Goal: Transaction & Acquisition: Purchase product/service

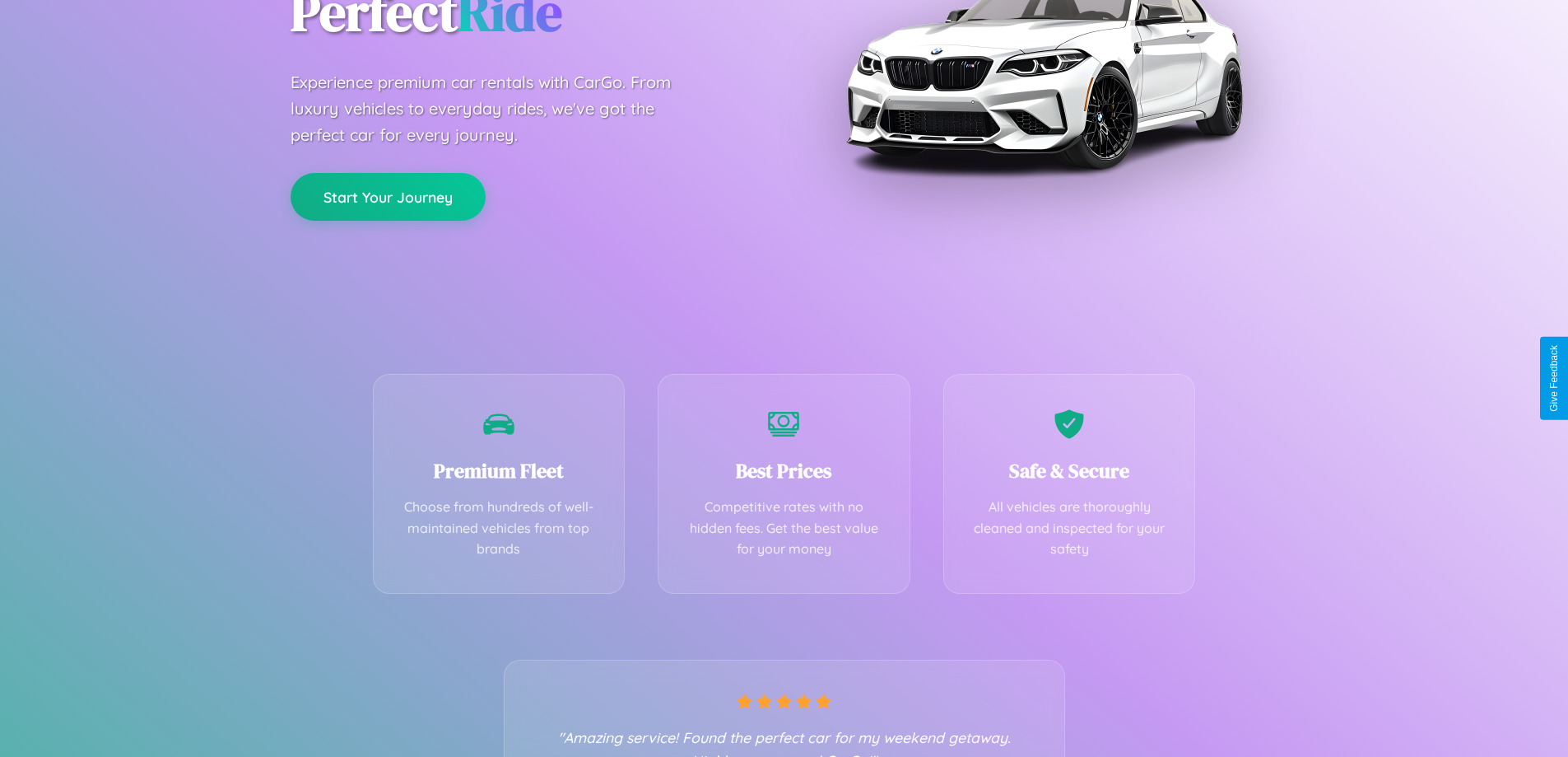
scroll to position [325, 0]
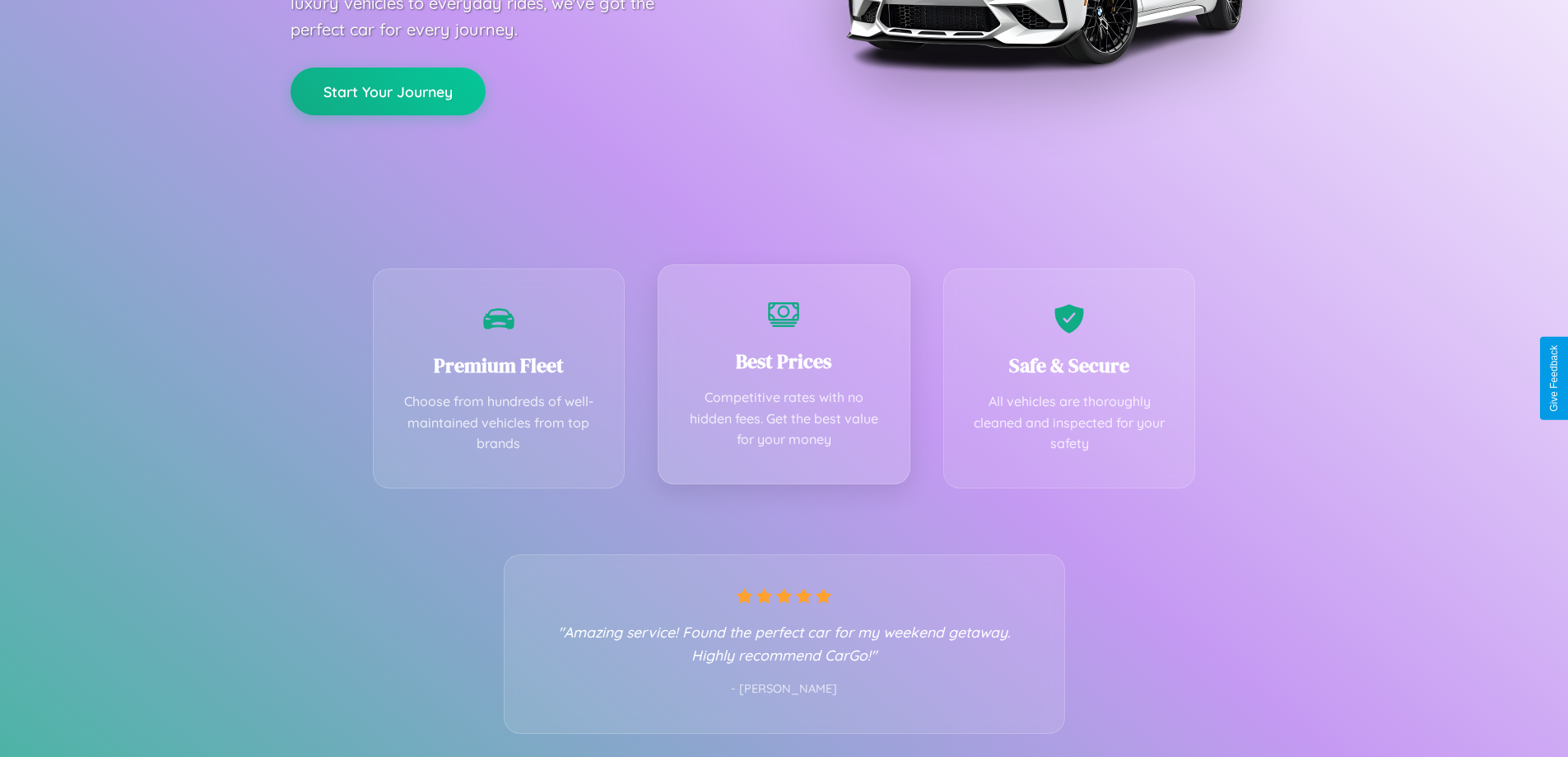
click at [784, 378] on div "Best Prices Competitive rates with no hidden fees. Get the best value for your …" at bounding box center [784, 374] width 253 height 220
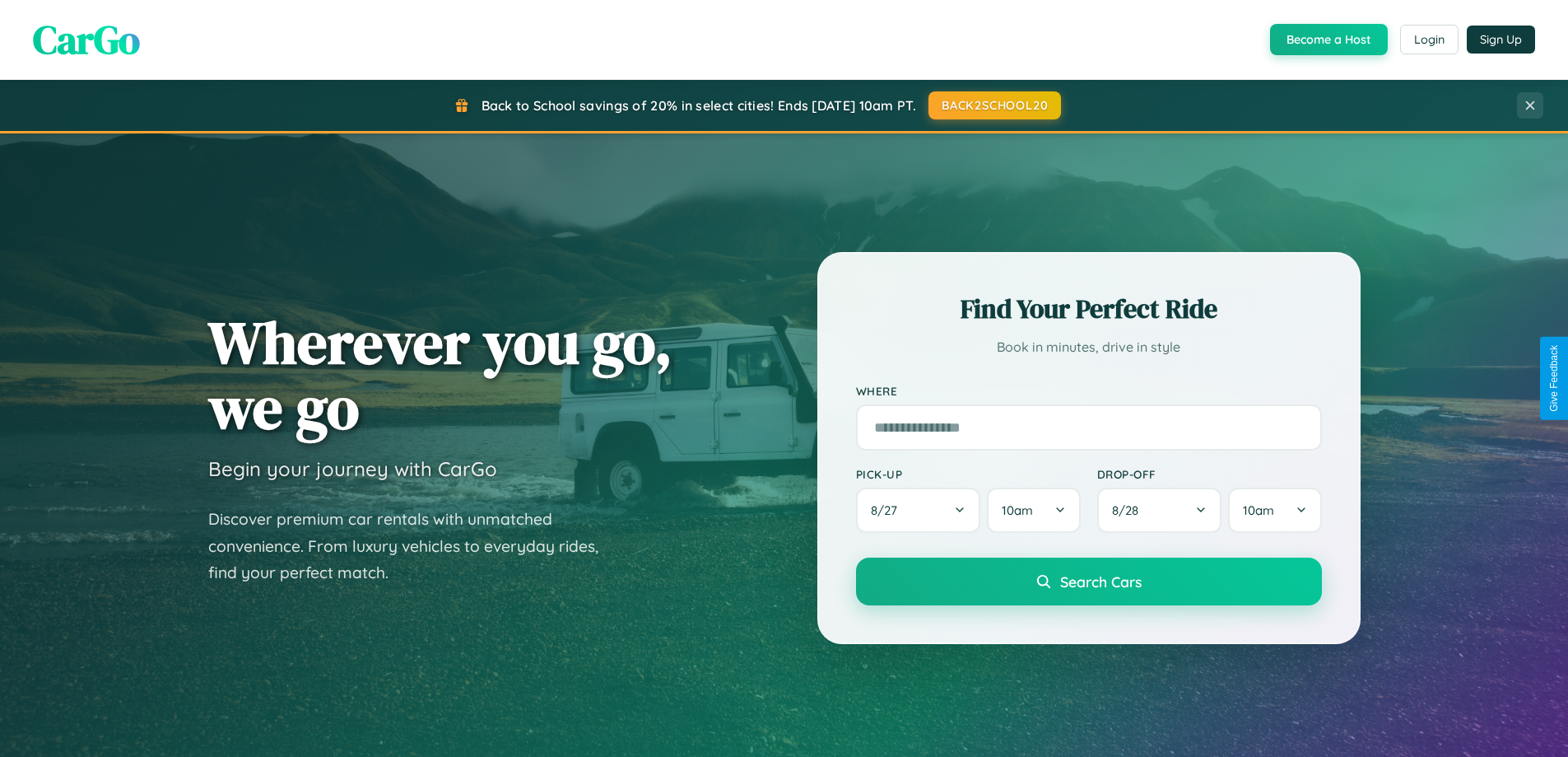
scroll to position [49, 0]
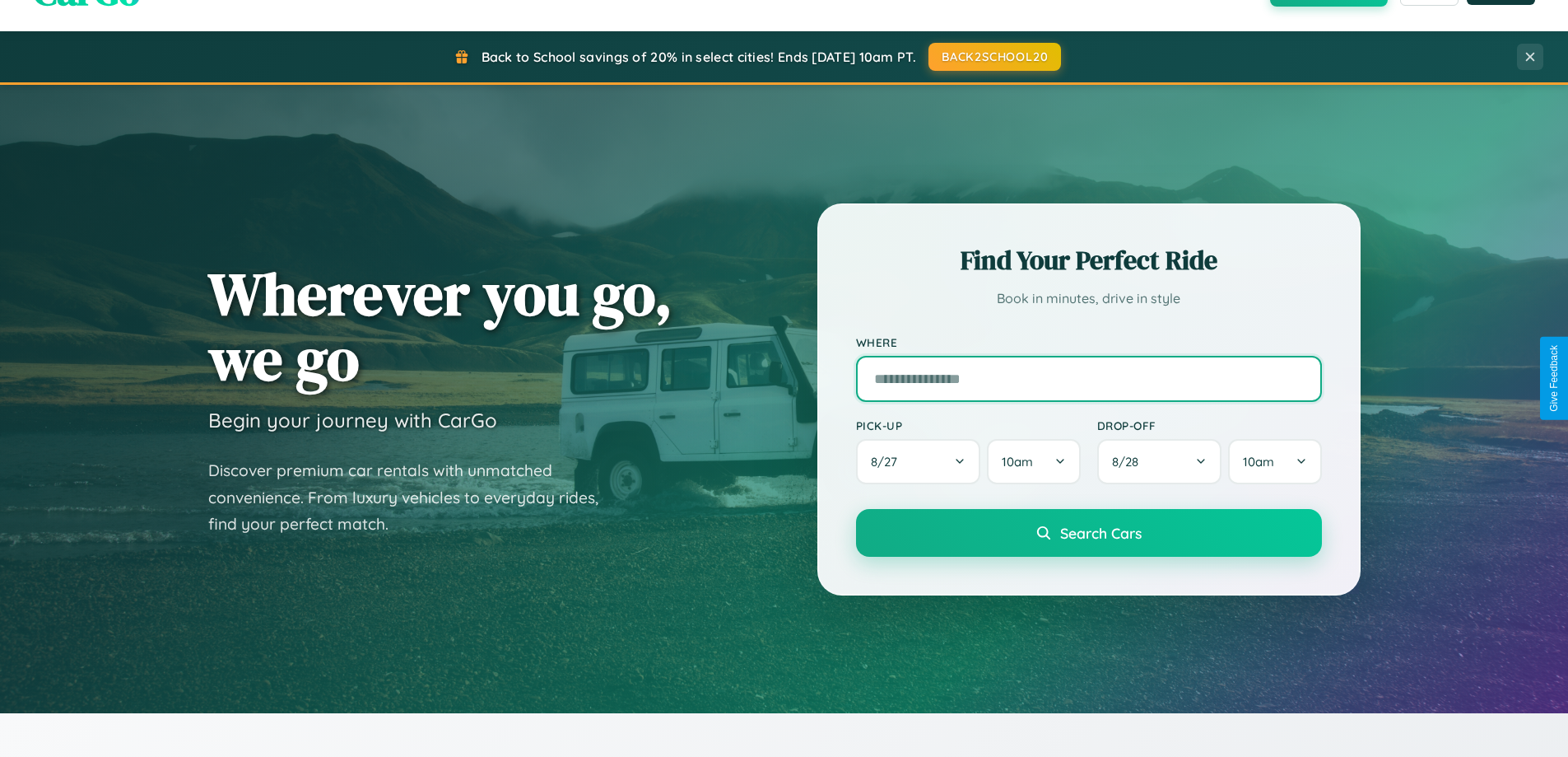
click at [1088, 378] on input "text" at bounding box center [1089, 378] width 466 height 46
type input "******"
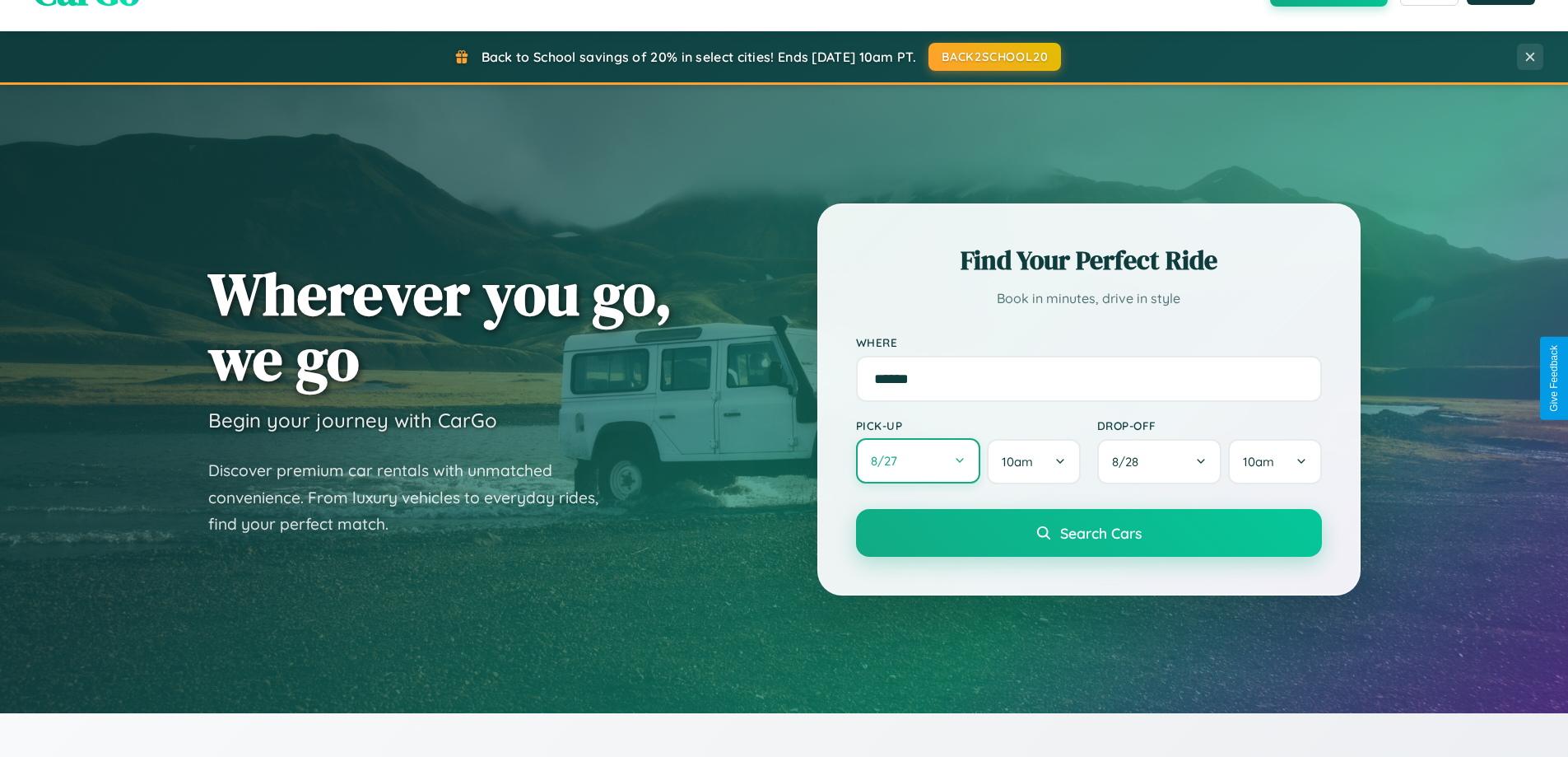
click at [918, 461] on button "8 / 27" at bounding box center [919, 461] width 125 height 45
select select "*"
select select "****"
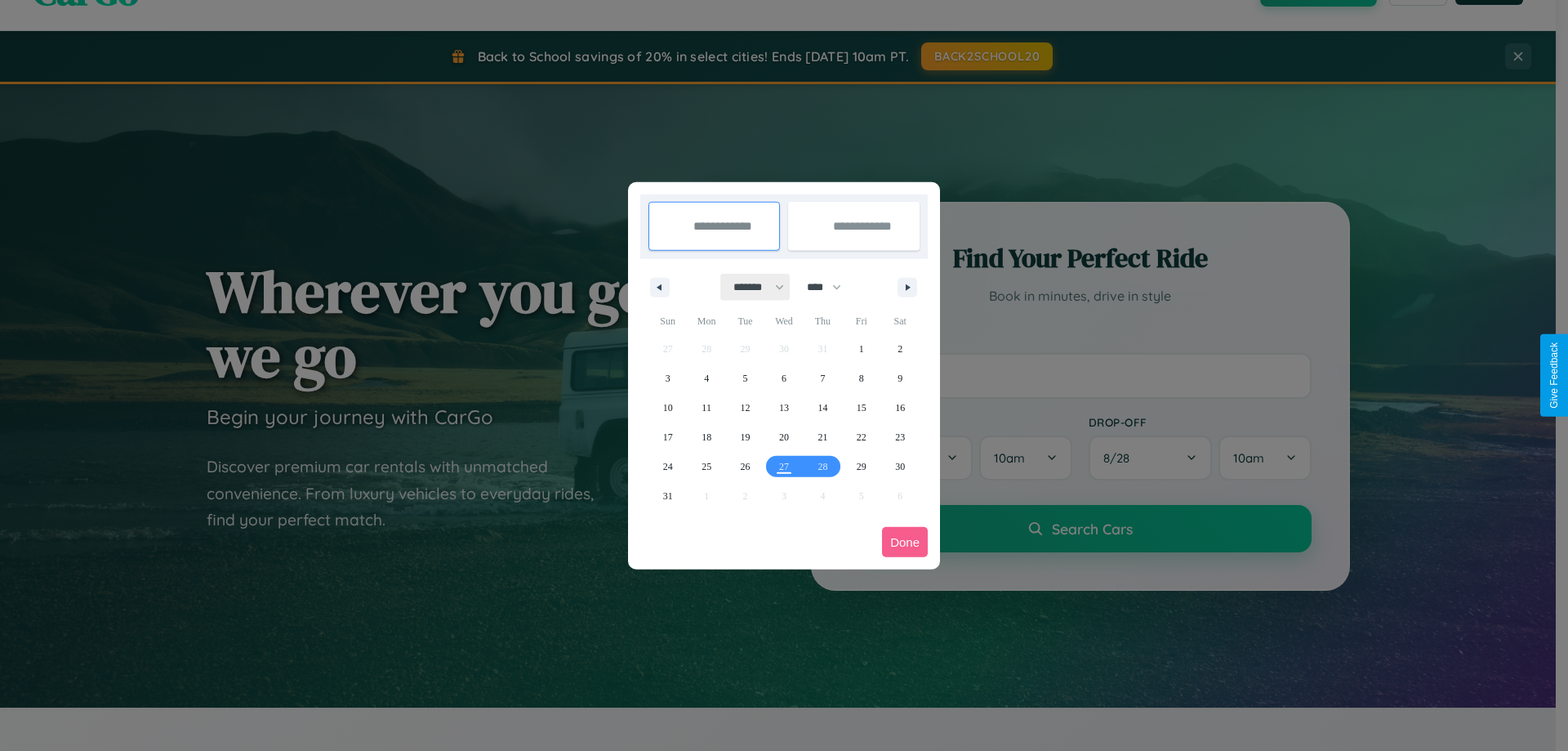
drag, startPoint x: 752, startPoint y: 287, endPoint x: 784, endPoint y: 327, distance: 51.2
click at [752, 287] on select "******* ******** ***** ***** *** **** **** ****** ********* ******* ******** **…" at bounding box center [755, 286] width 70 height 27
select select "**"
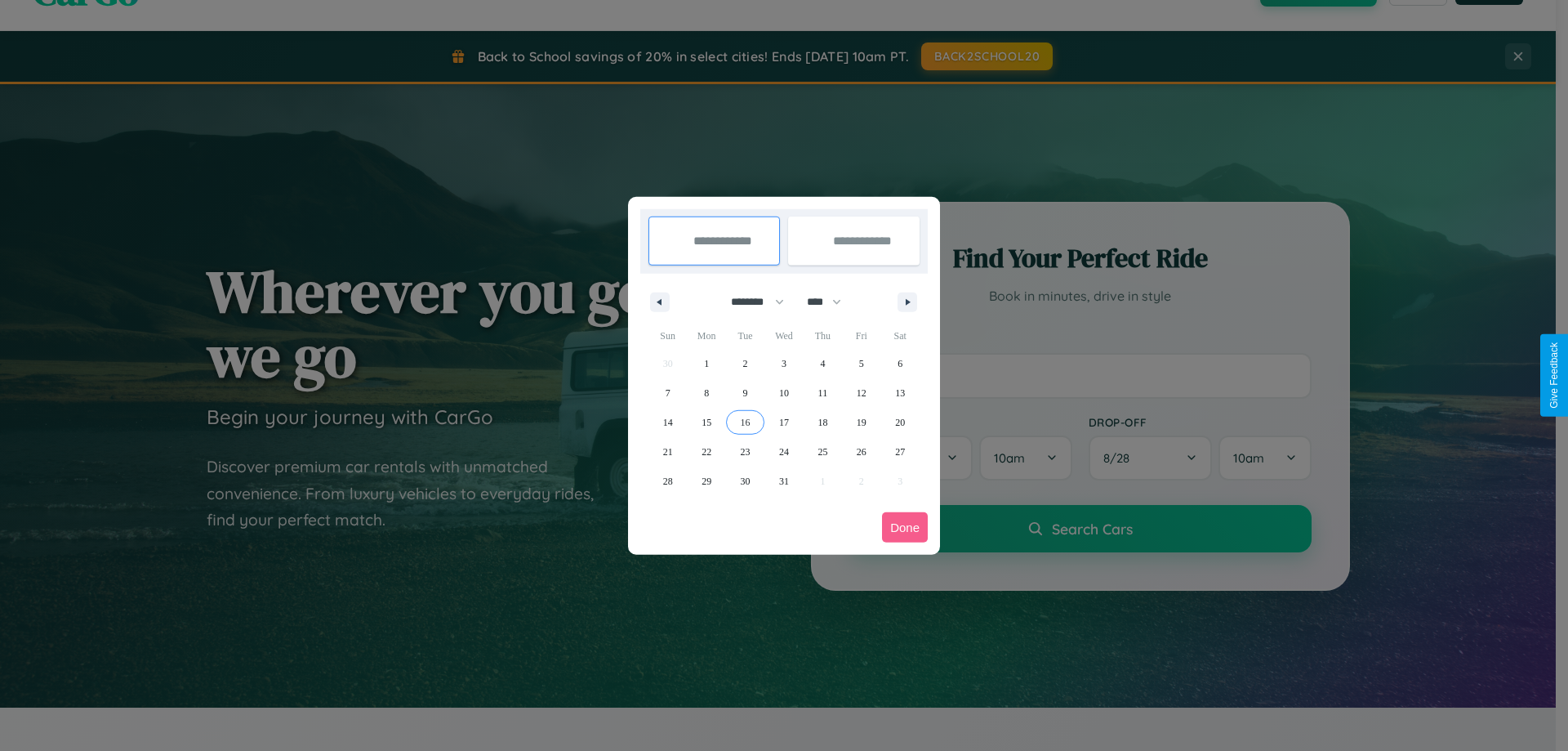
click at [745, 421] on span "16" at bounding box center [745, 422] width 9 height 29
type input "**********"
click at [784, 451] on span "24" at bounding box center [784, 452] width 9 height 29
type input "**********"
click at [905, 527] on button "Done" at bounding box center [905, 527] width 46 height 30
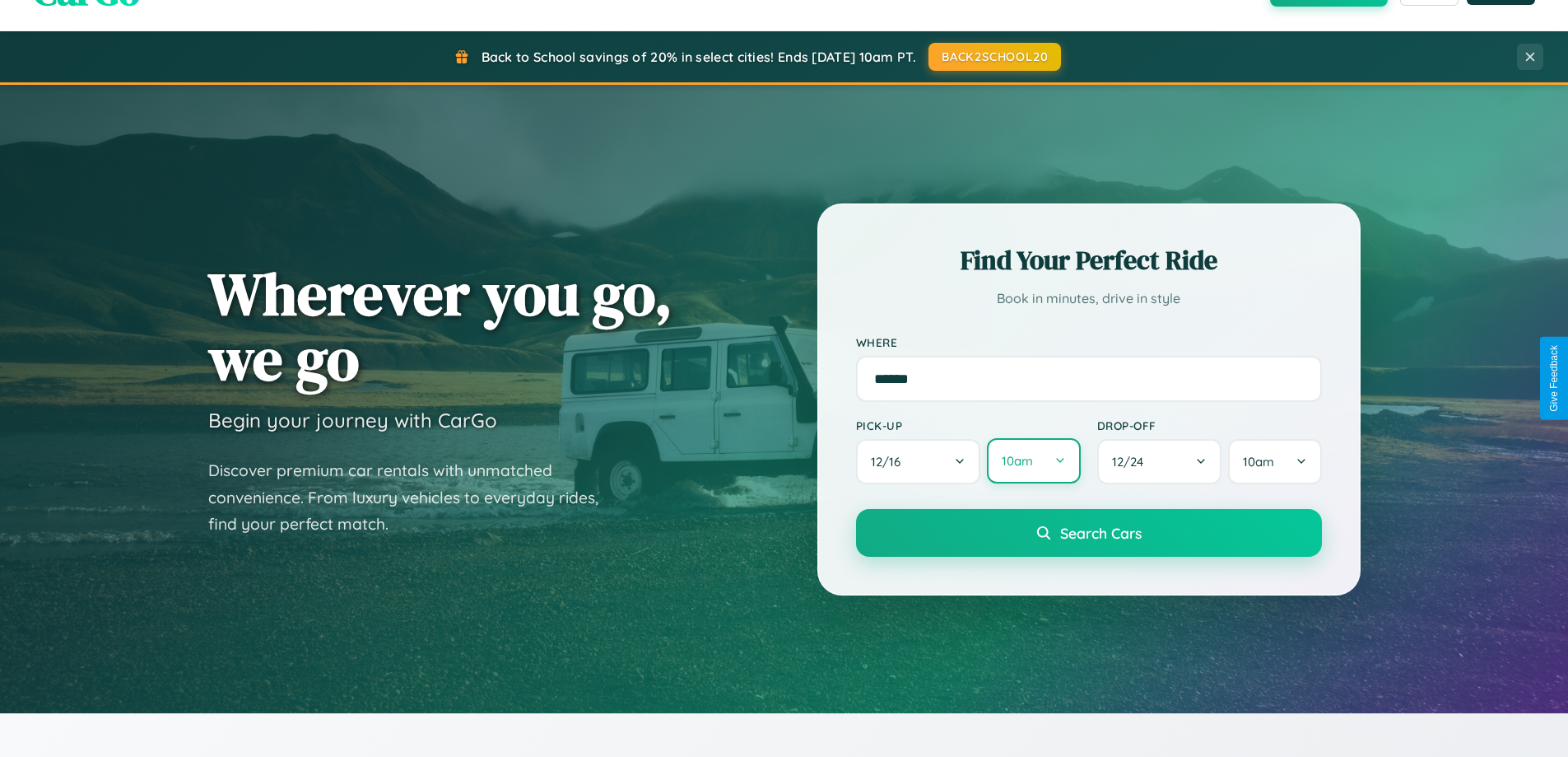
click at [1033, 461] on button "10am" at bounding box center [1033, 461] width 93 height 45
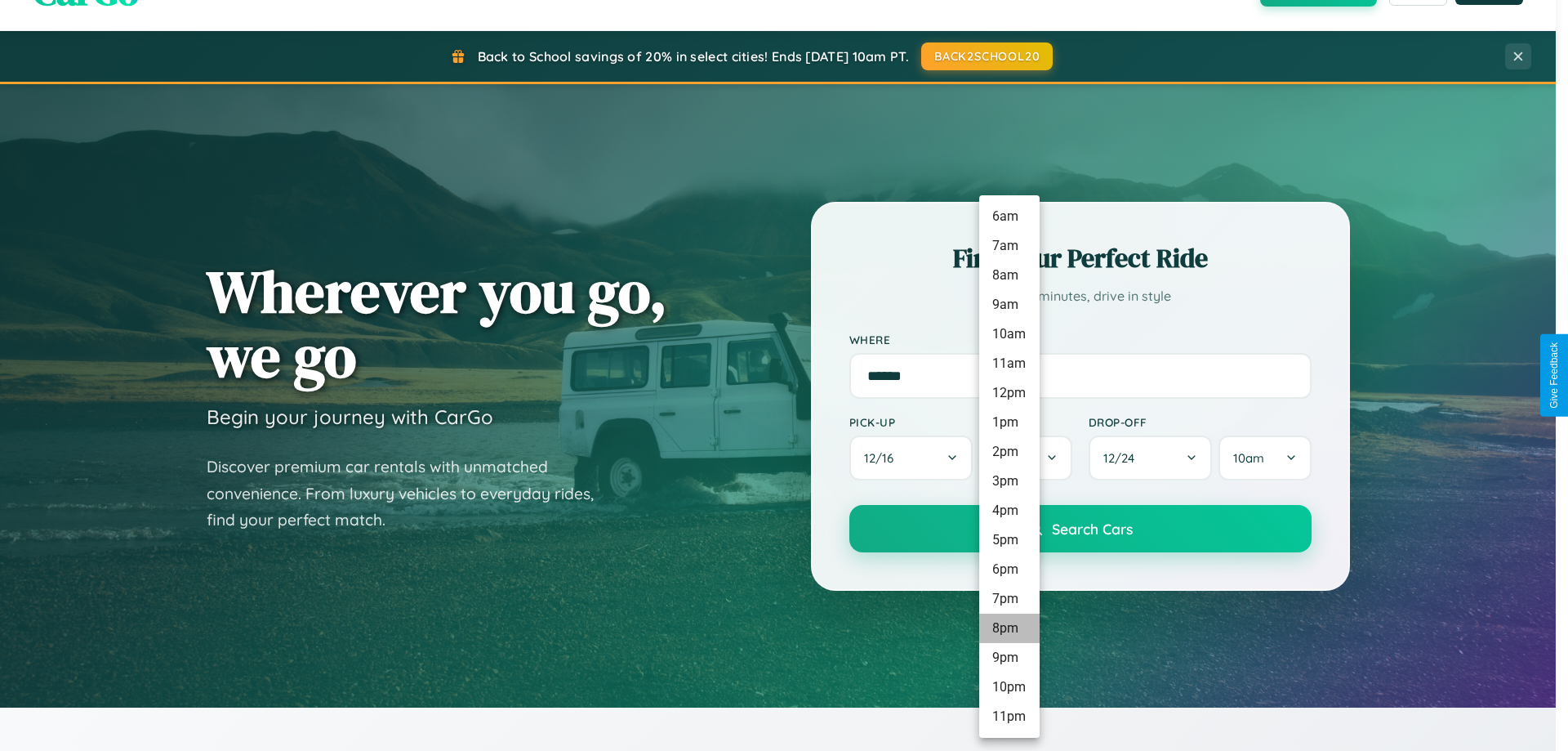
click at [1009, 628] on li "8pm" at bounding box center [1010, 628] width 60 height 29
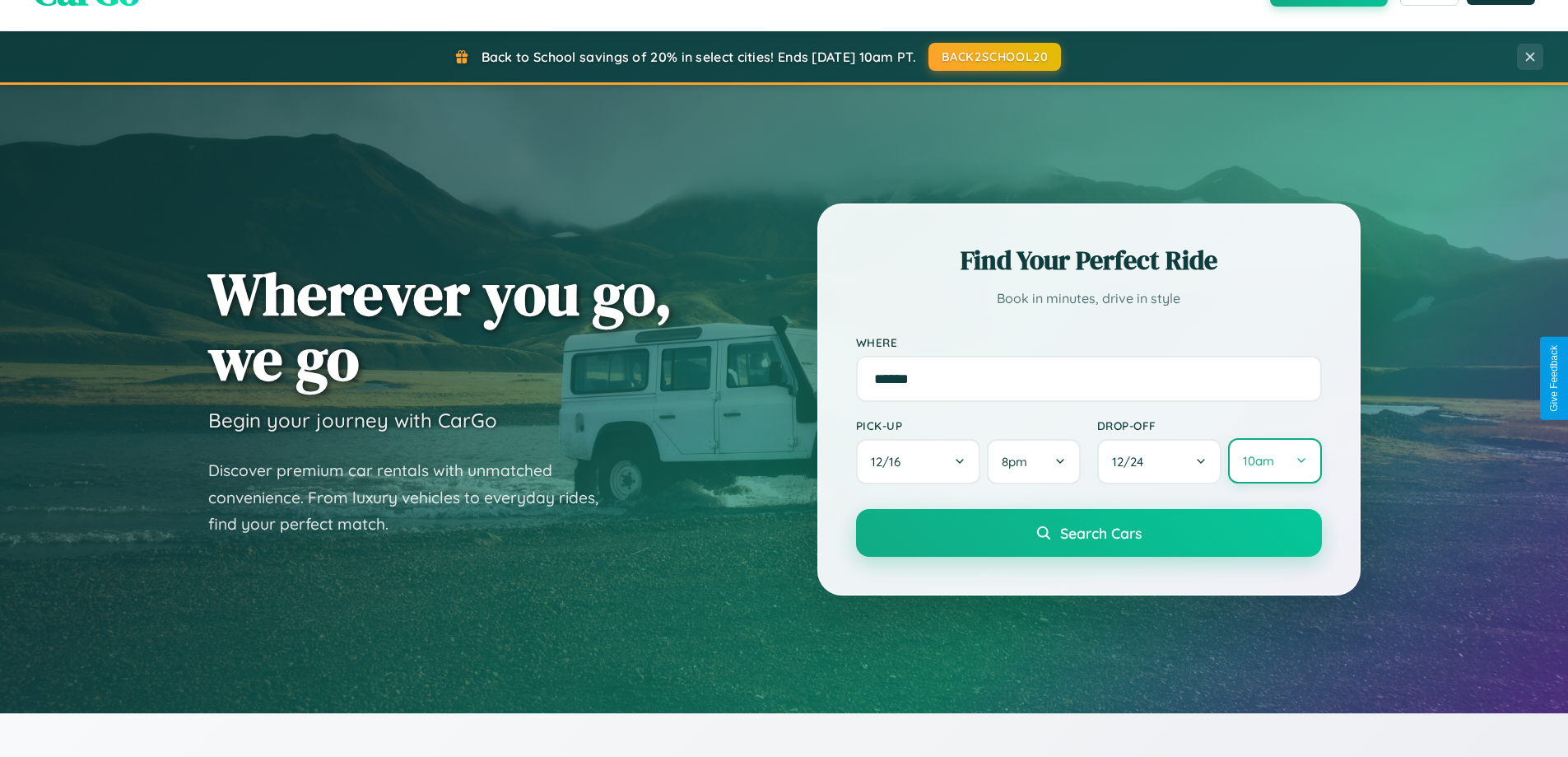
click at [1274, 461] on button "10am" at bounding box center [1274, 461] width 93 height 45
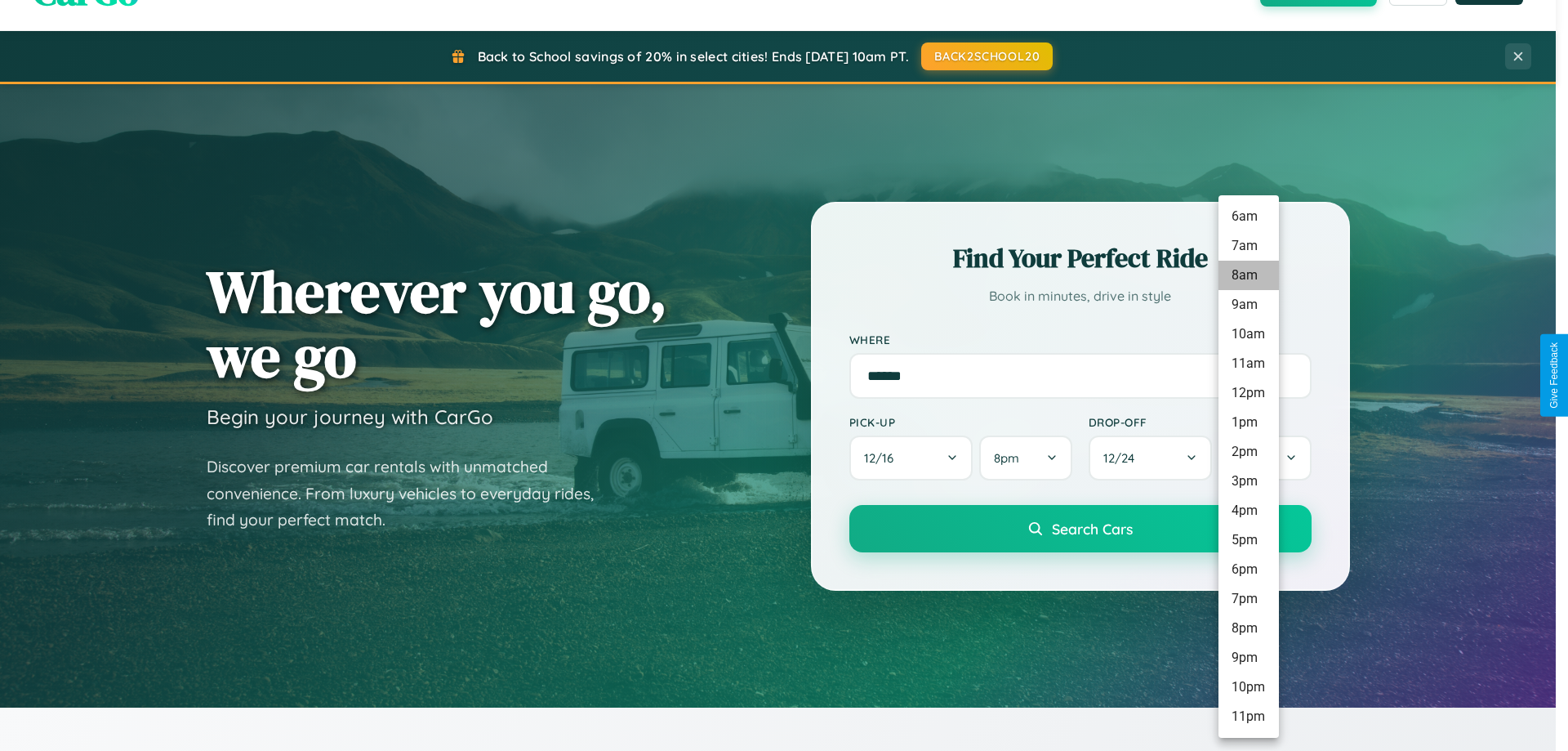
click at [1248, 275] on li "8am" at bounding box center [1248, 275] width 60 height 29
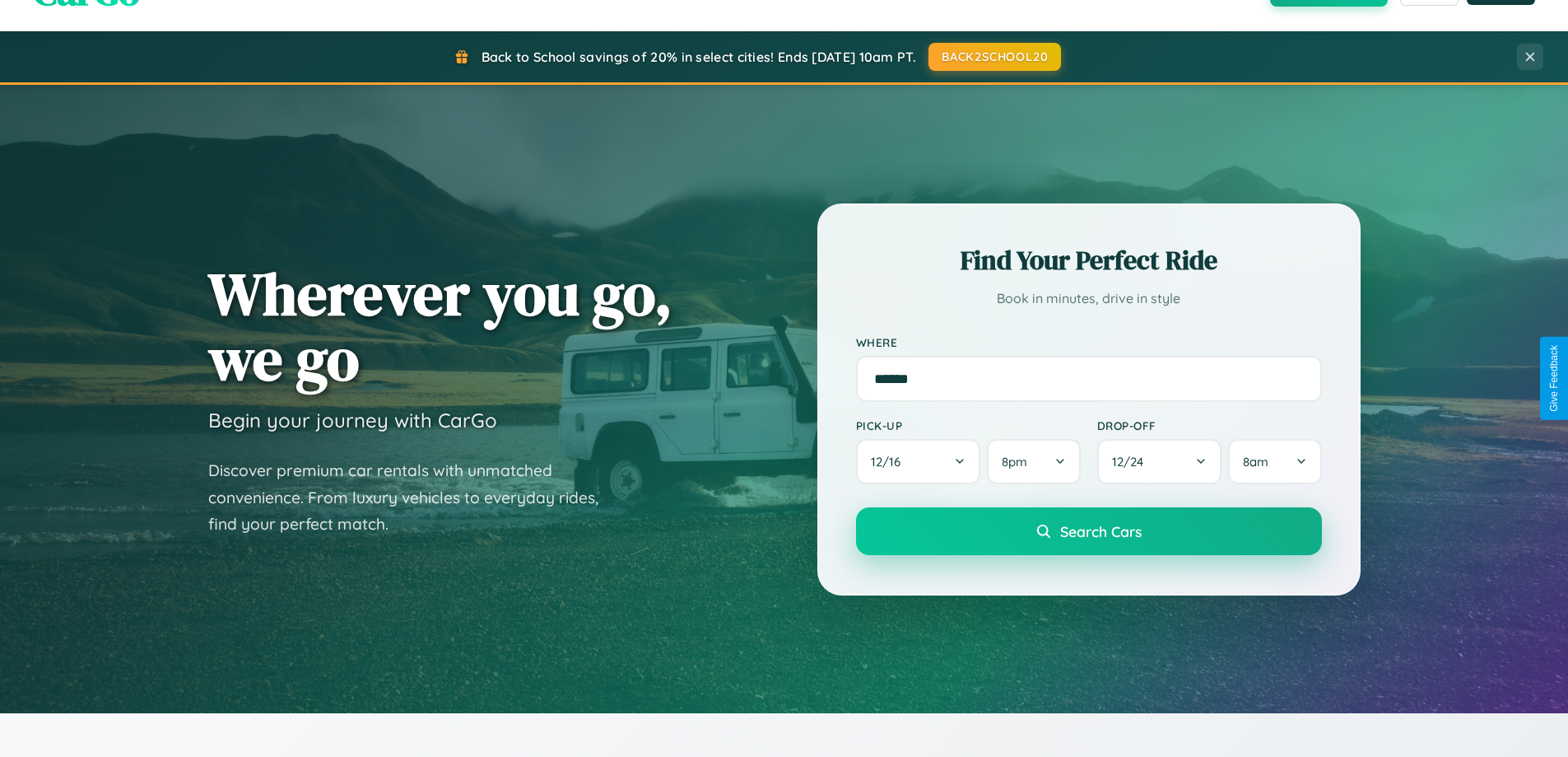
click at [1088, 533] on span "Search Cars" at bounding box center [1100, 531] width 81 height 18
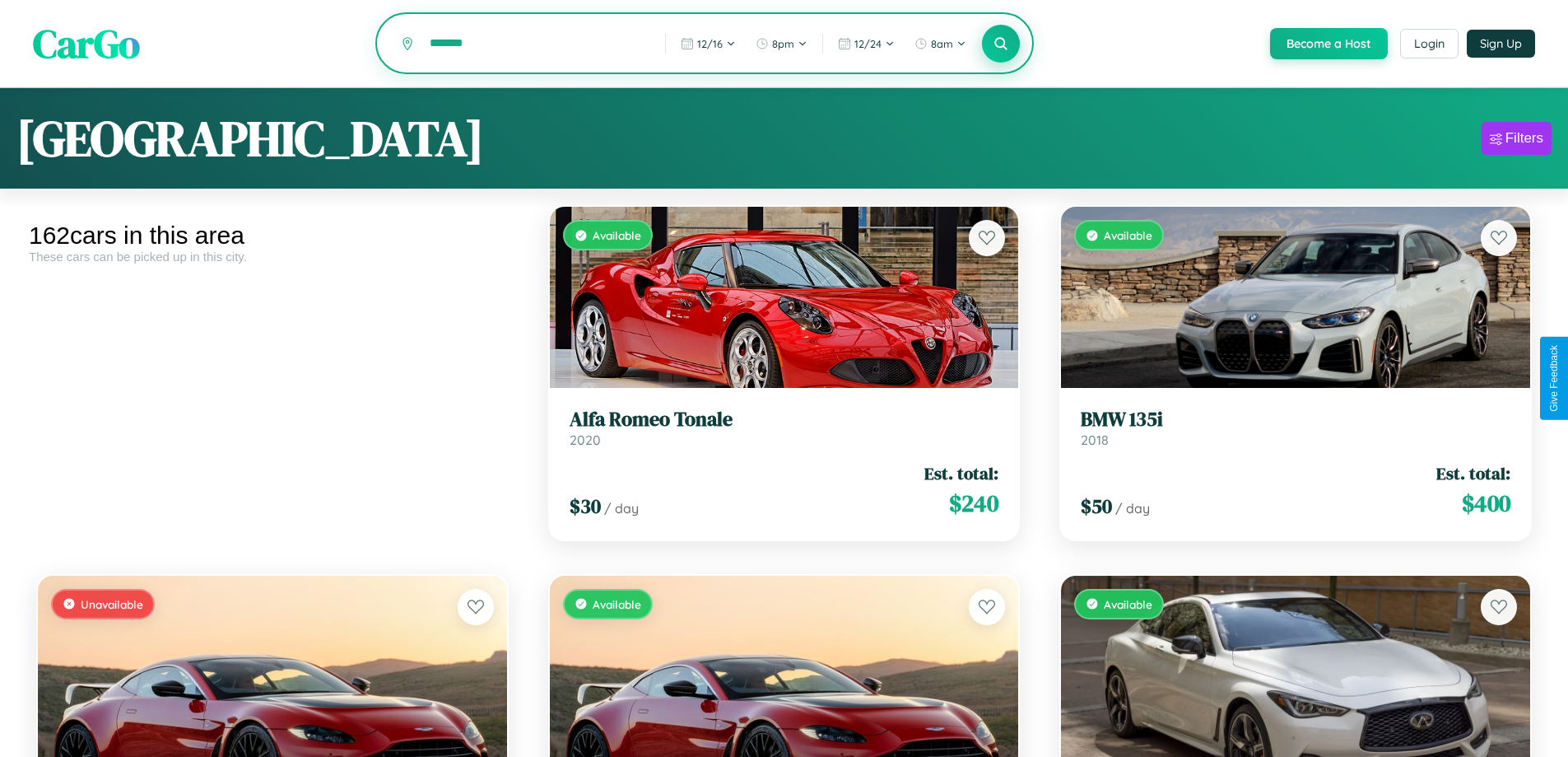
type input "*******"
click at [1000, 43] on icon at bounding box center [1001, 43] width 16 height 16
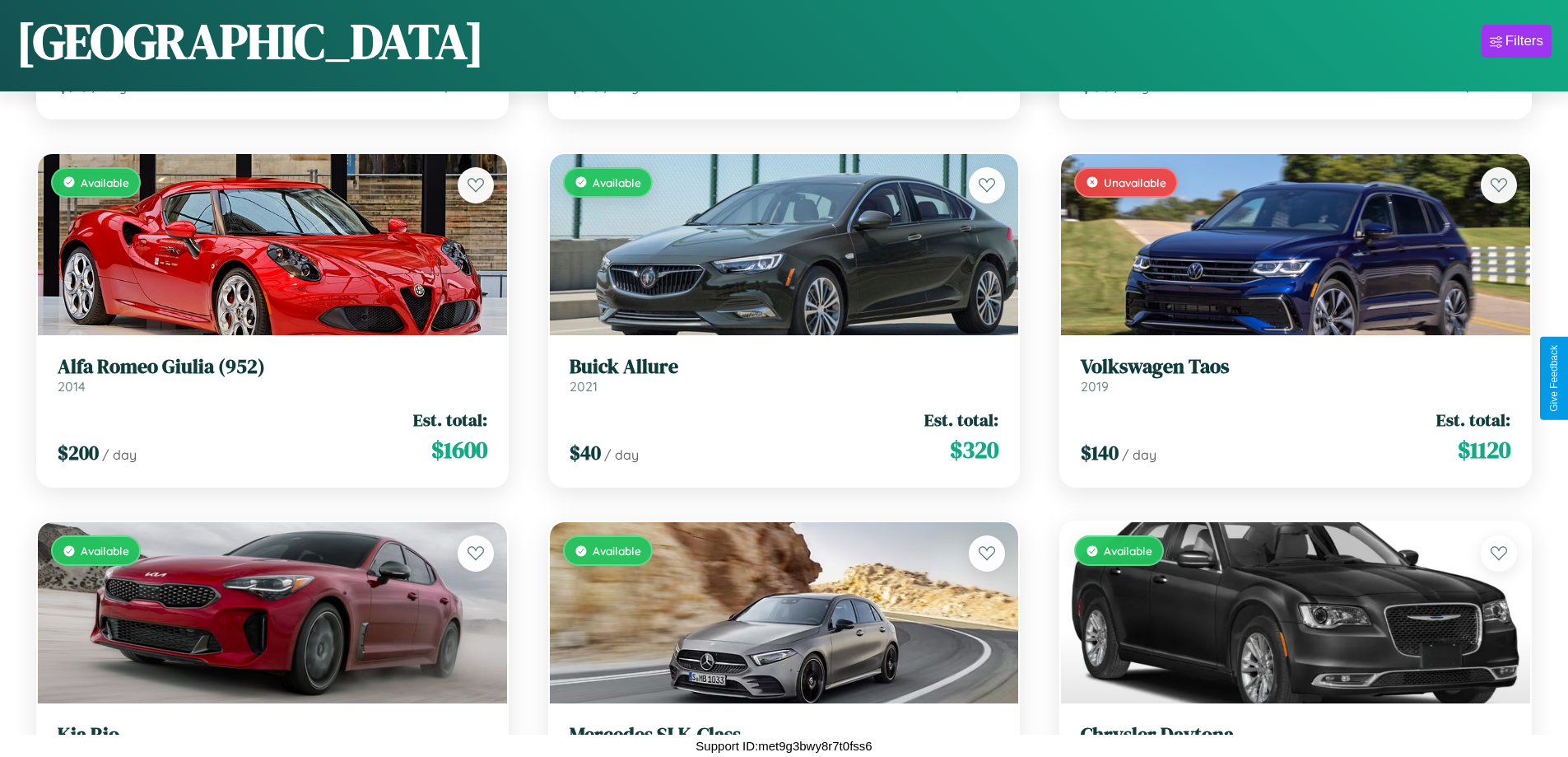
scroll to position [8465, 0]
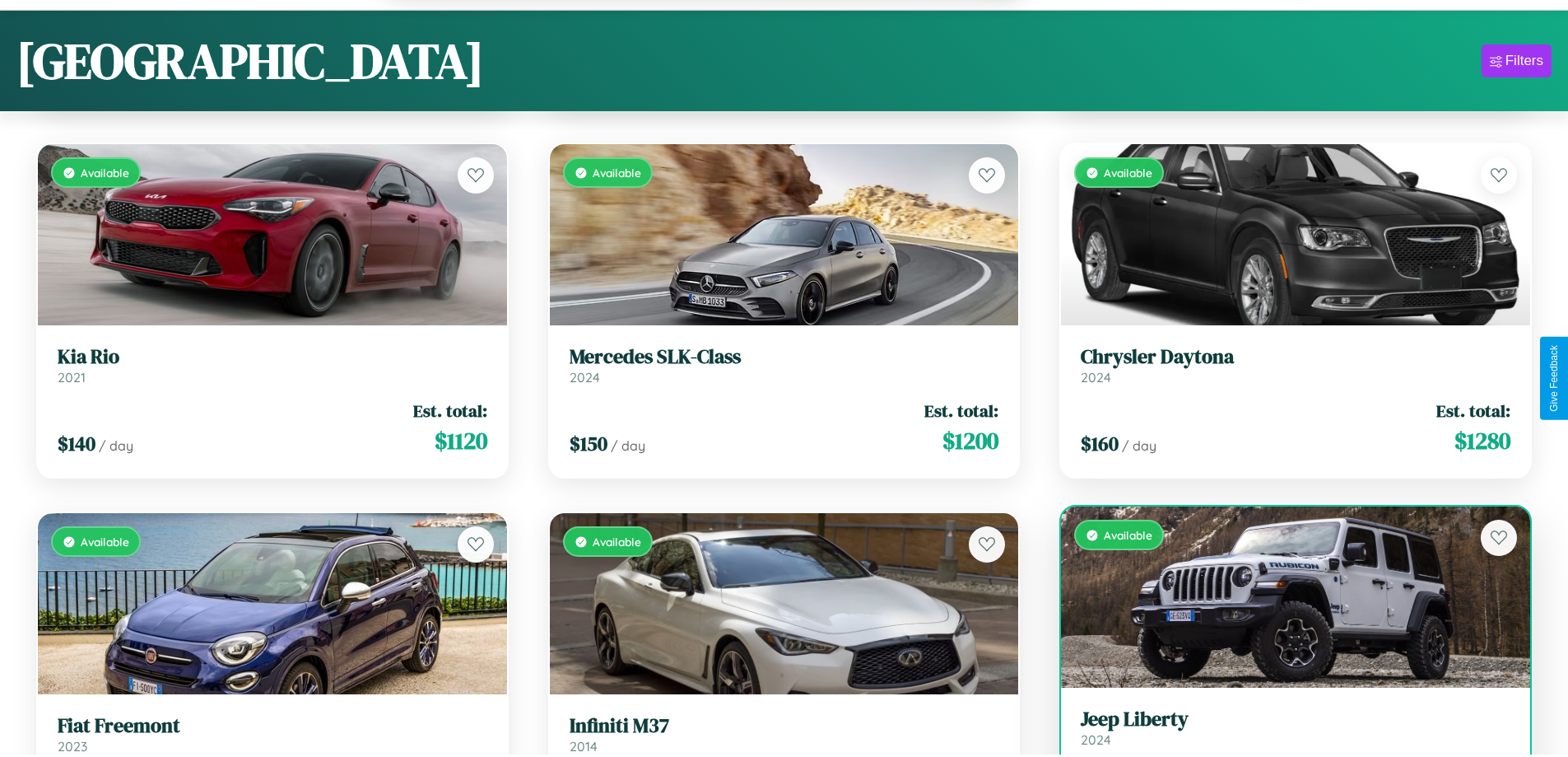
click at [1285, 736] on link "Jeep Liberty 2024" at bounding box center [1295, 728] width 429 height 41
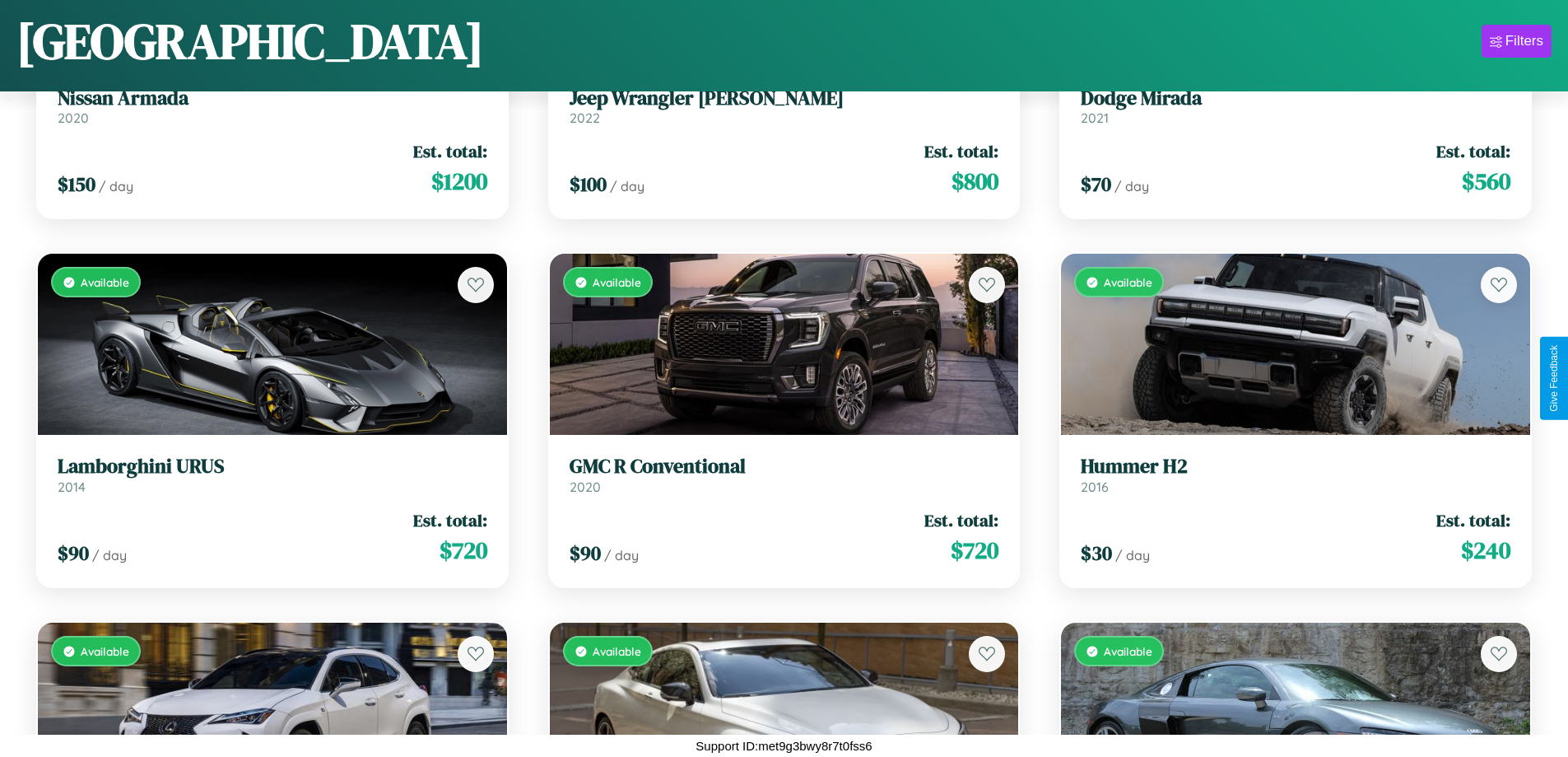
scroll to position [15347, 0]
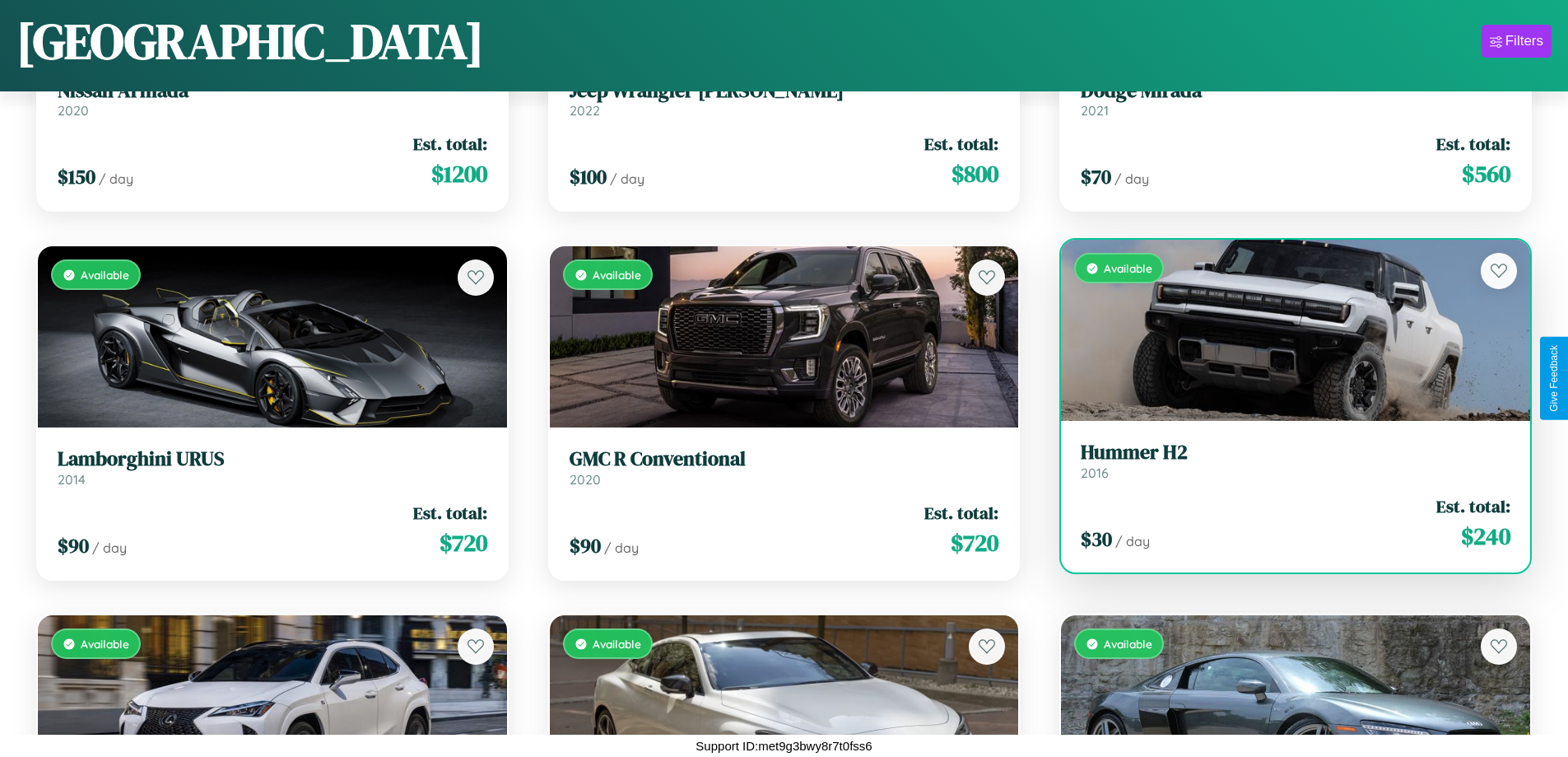
click at [1285, 464] on link "Hummer H2 2016" at bounding box center [1295, 461] width 429 height 41
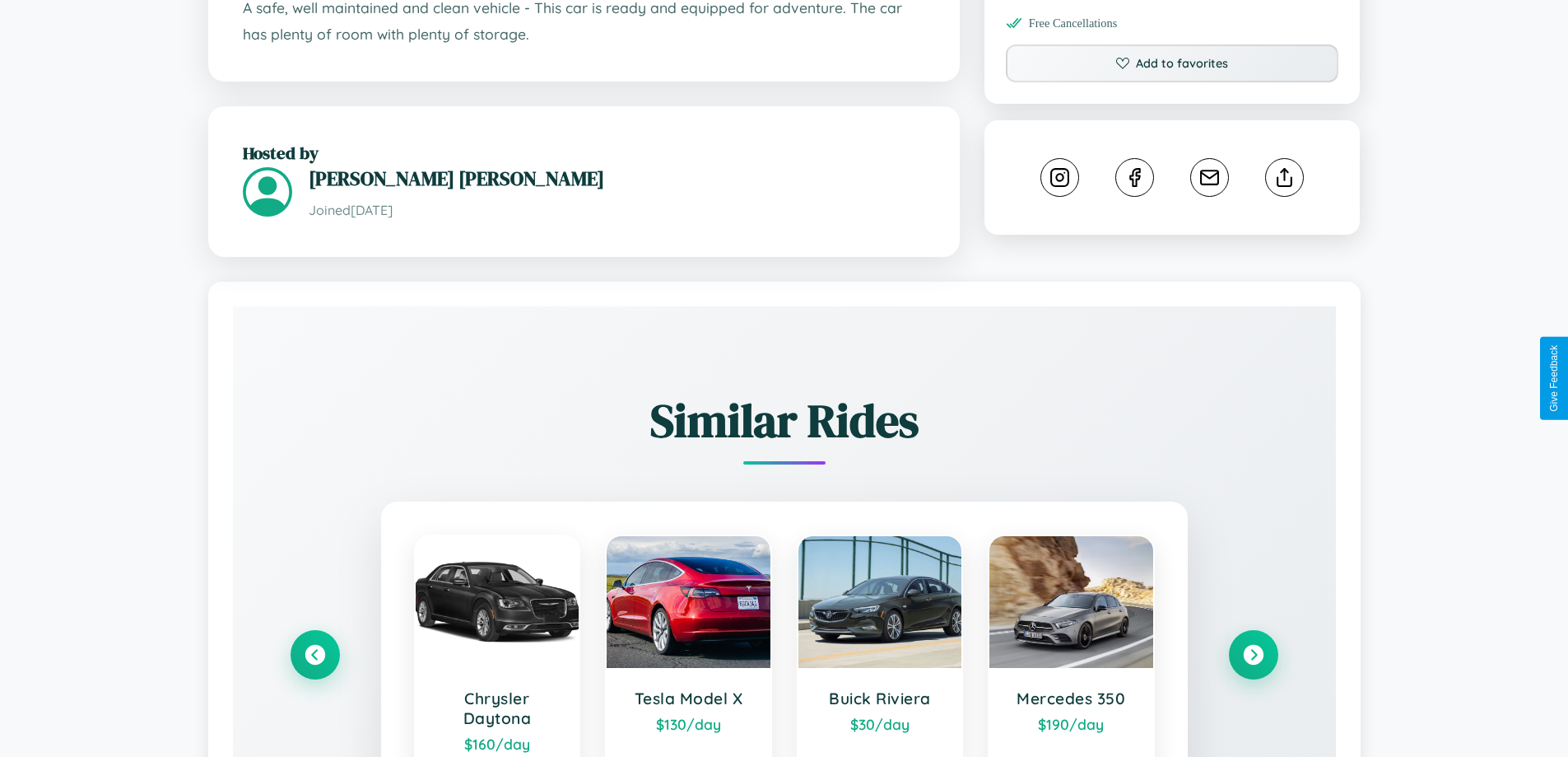
scroll to position [939, 0]
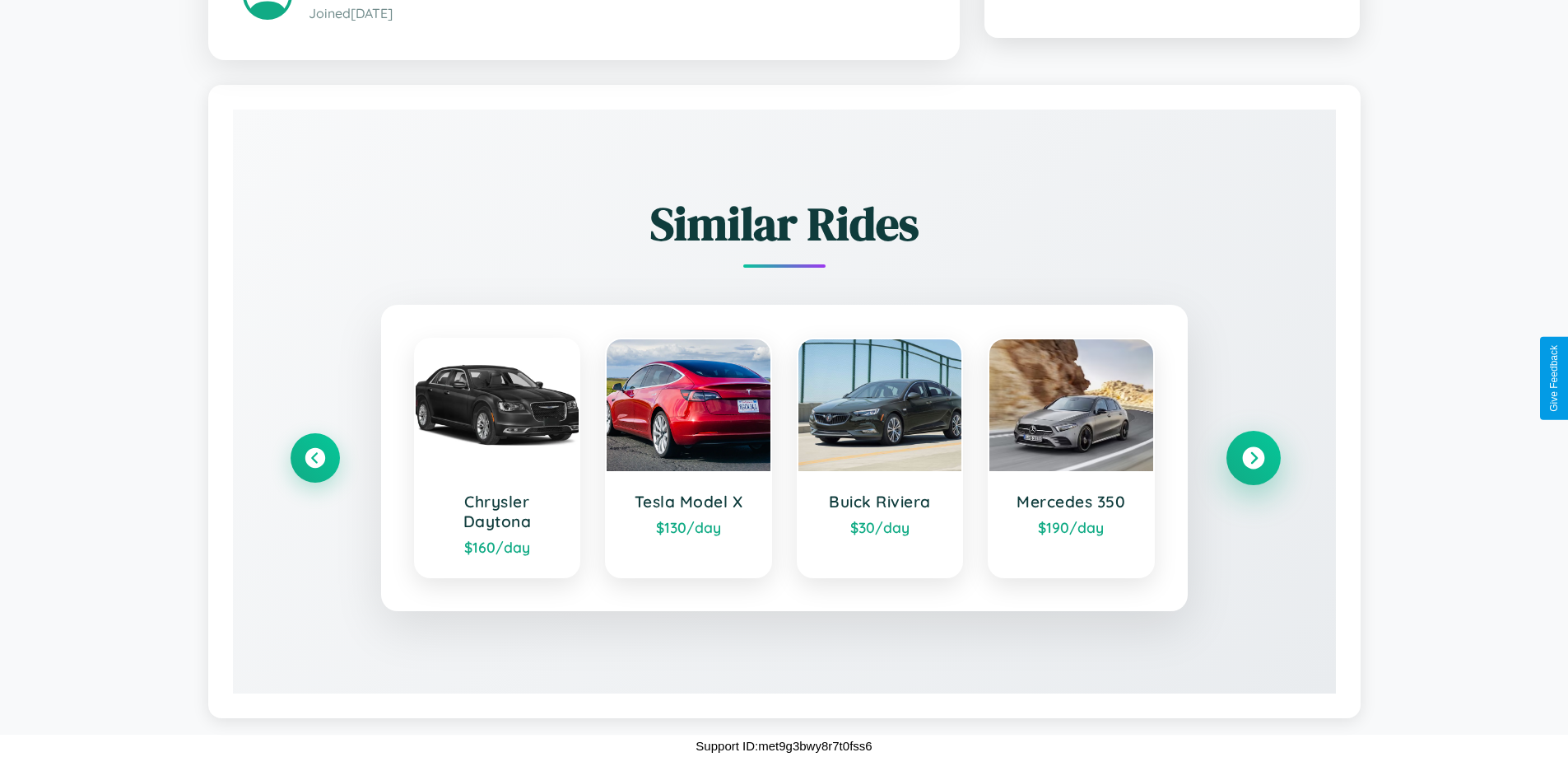
click at [1253, 458] on icon at bounding box center [1253, 458] width 23 height 23
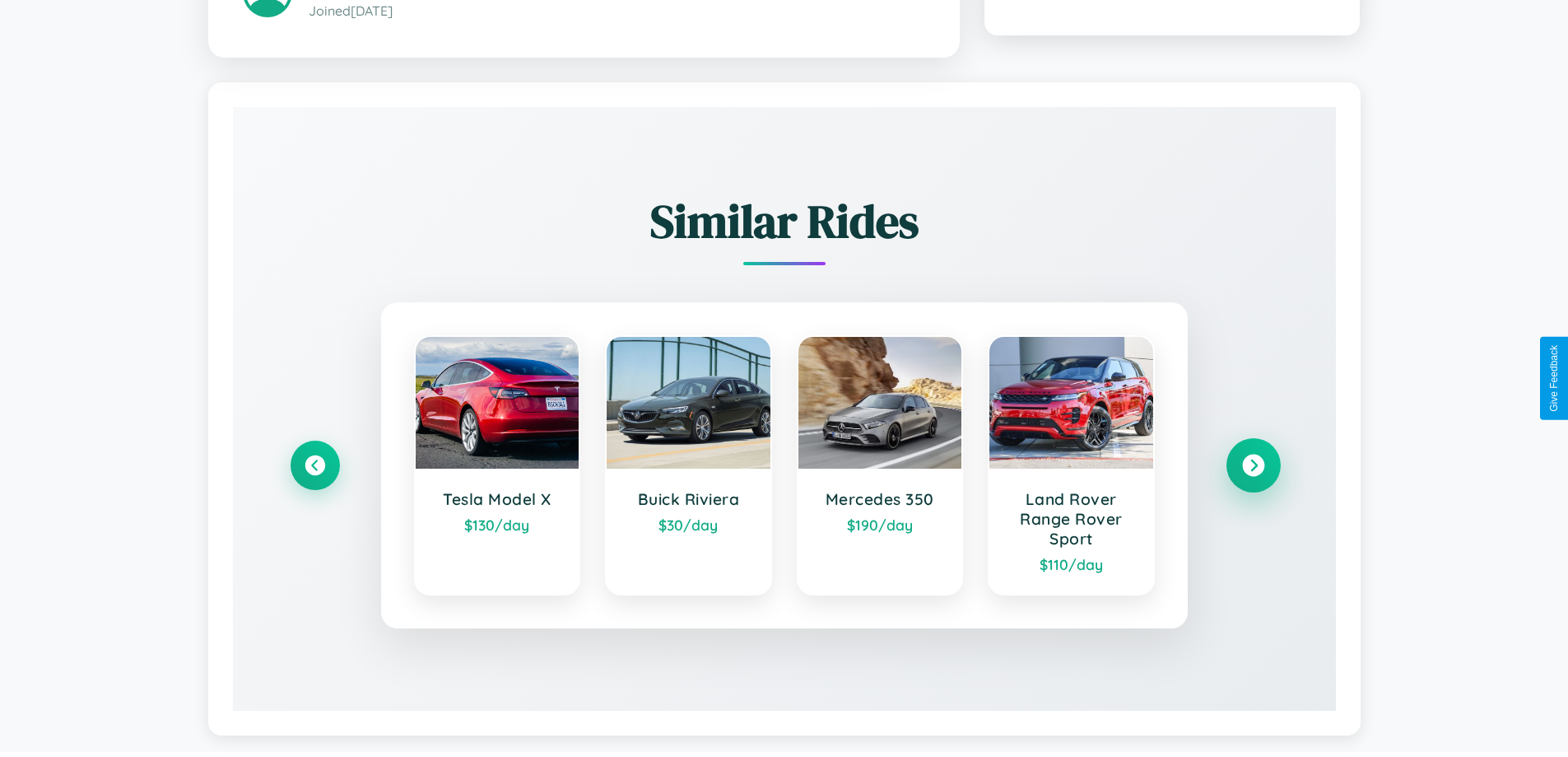
click at [1253, 468] on icon at bounding box center [1253, 466] width 23 height 23
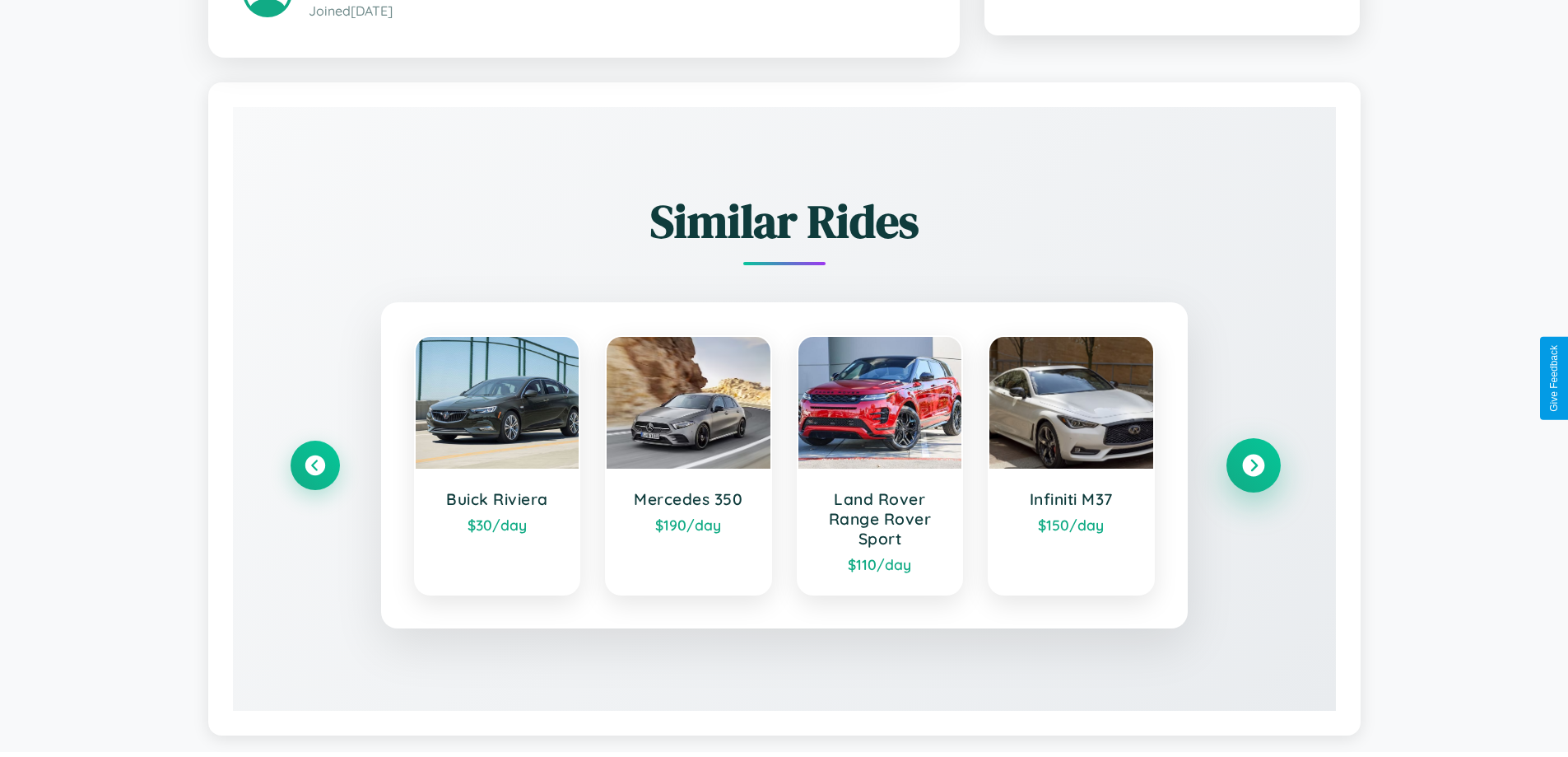
click at [1253, 468] on icon at bounding box center [1253, 466] width 23 height 23
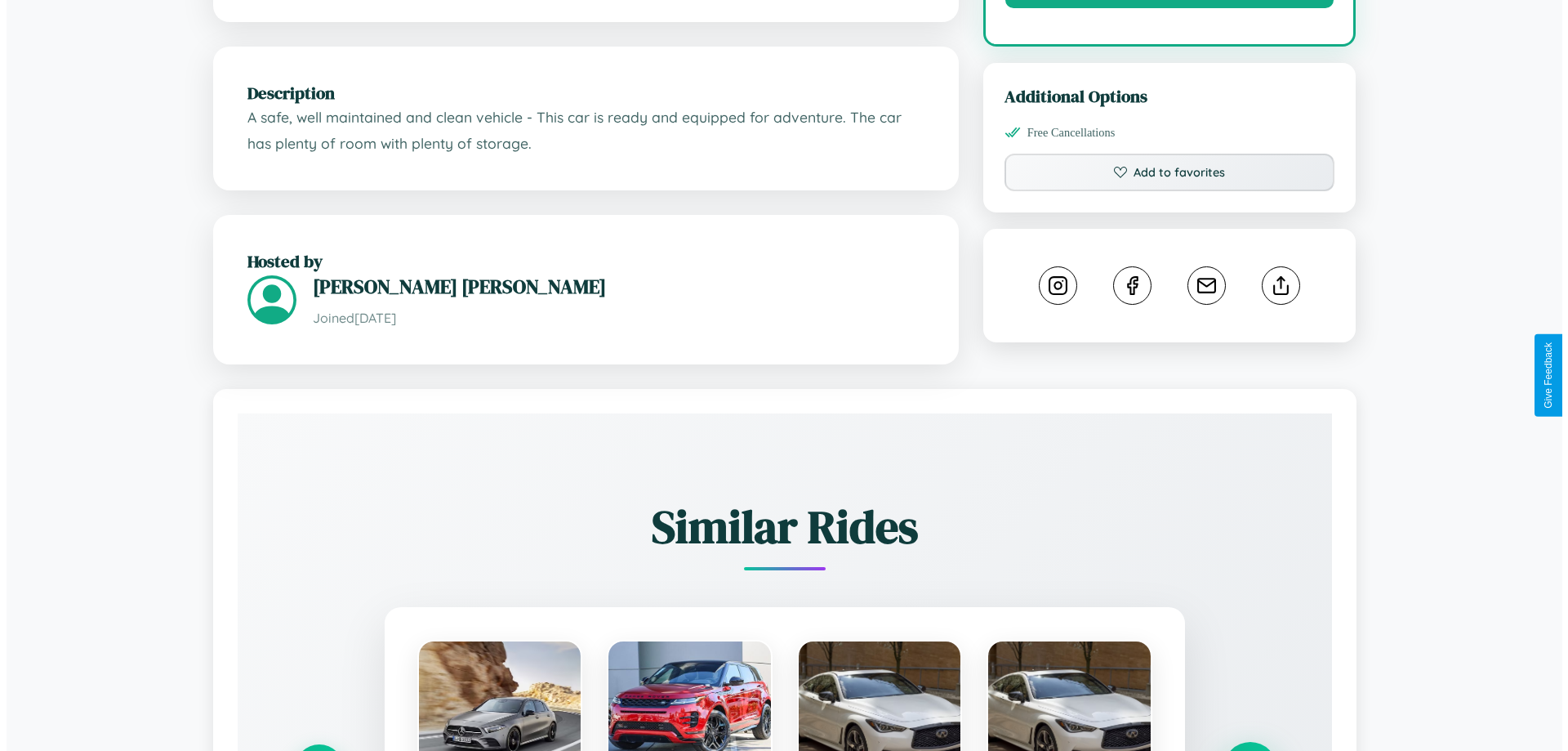
scroll to position [424, 0]
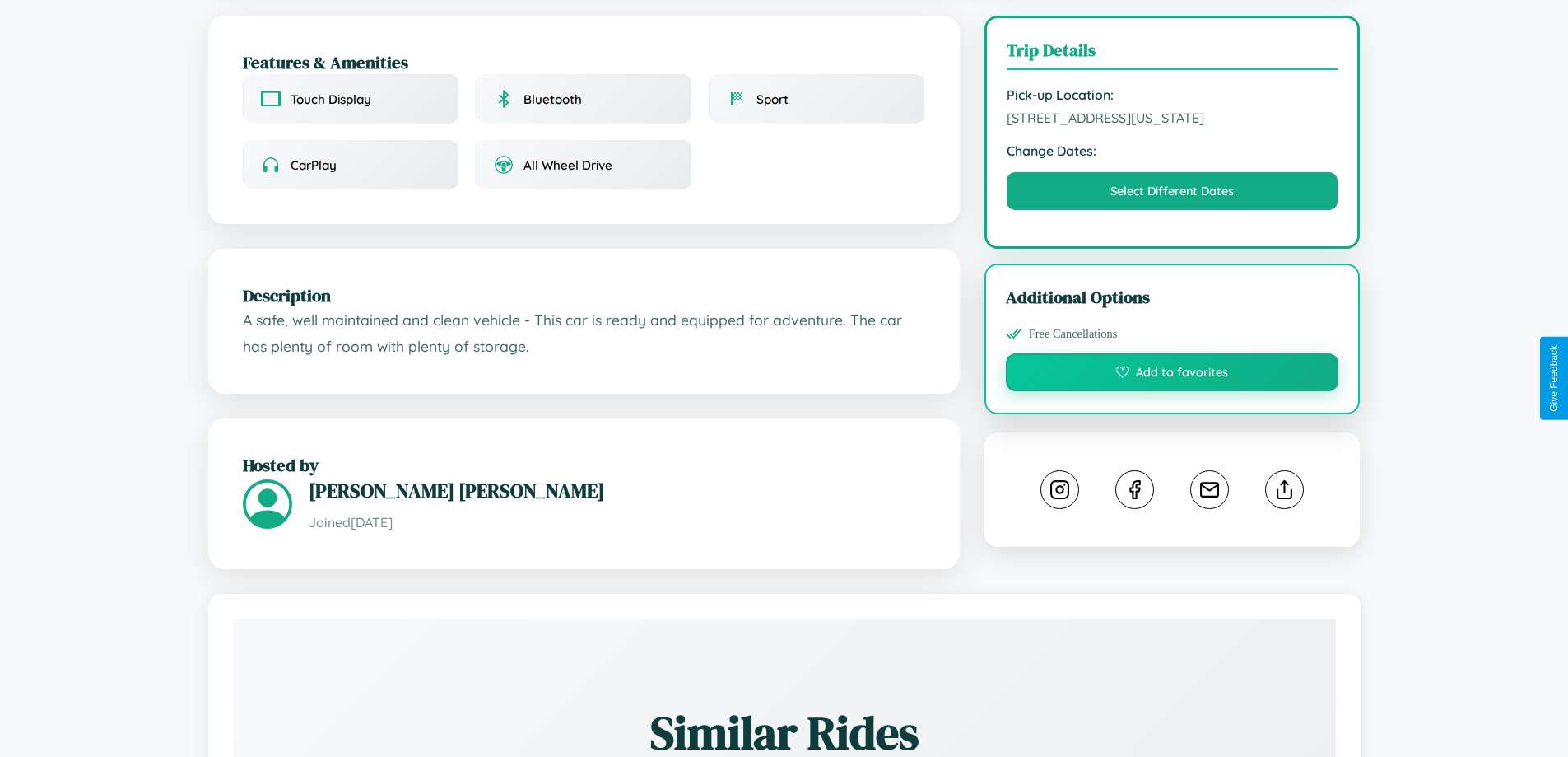
click at [1172, 375] on button "Add to favorites" at bounding box center [1172, 372] width 333 height 38
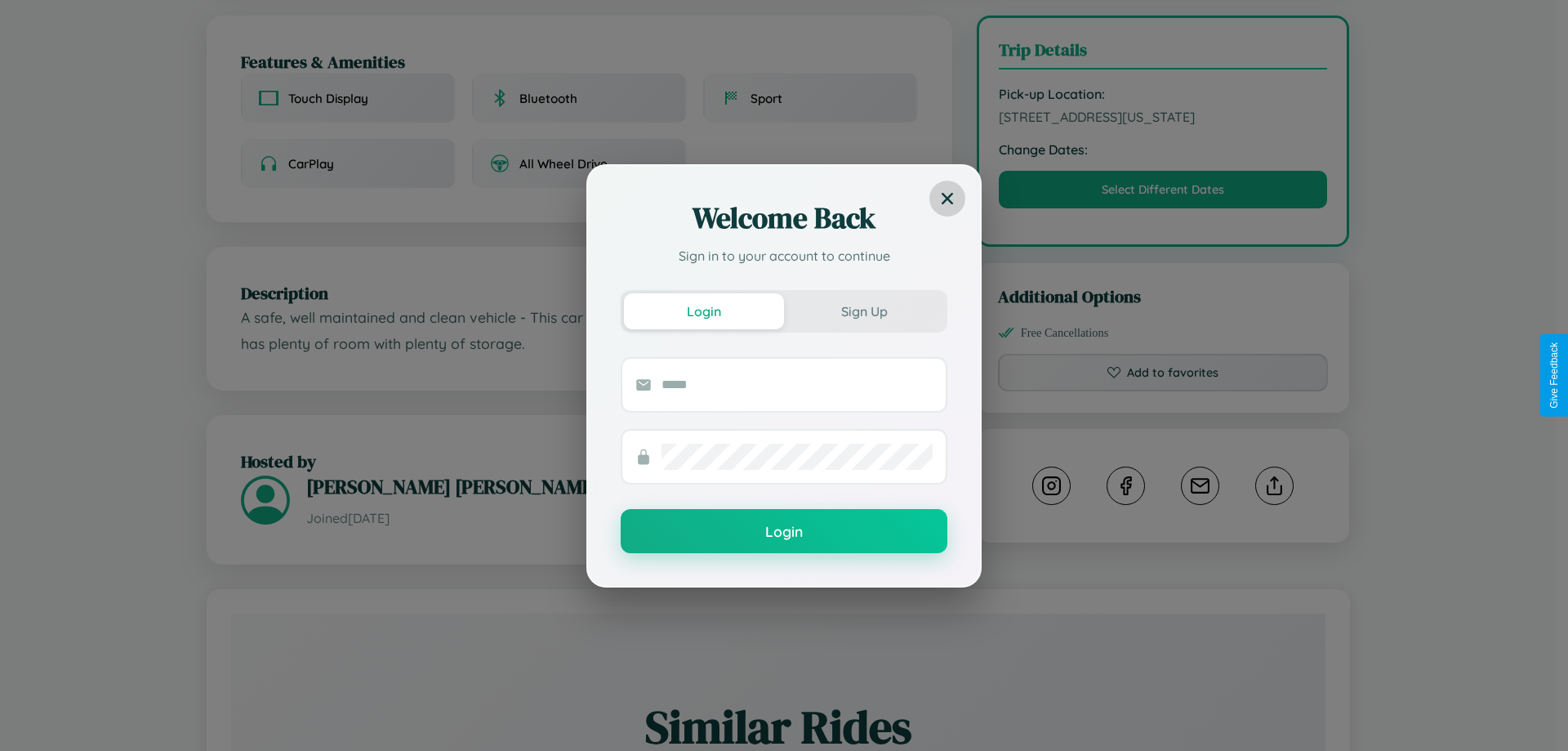
click at [948, 198] on icon at bounding box center [947, 197] width 11 height 11
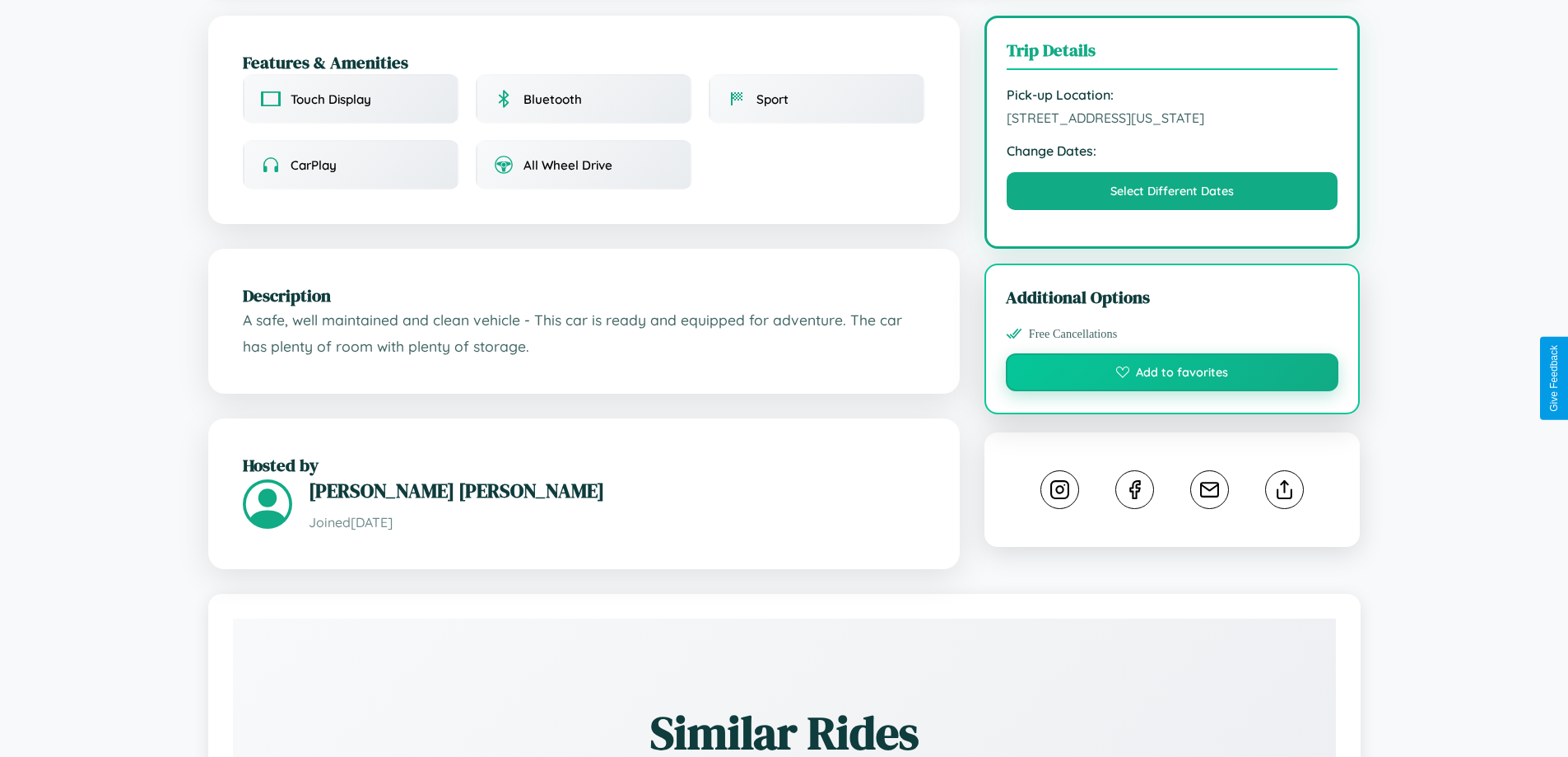
click at [1172, 374] on button "Add to favorites" at bounding box center [1172, 372] width 333 height 38
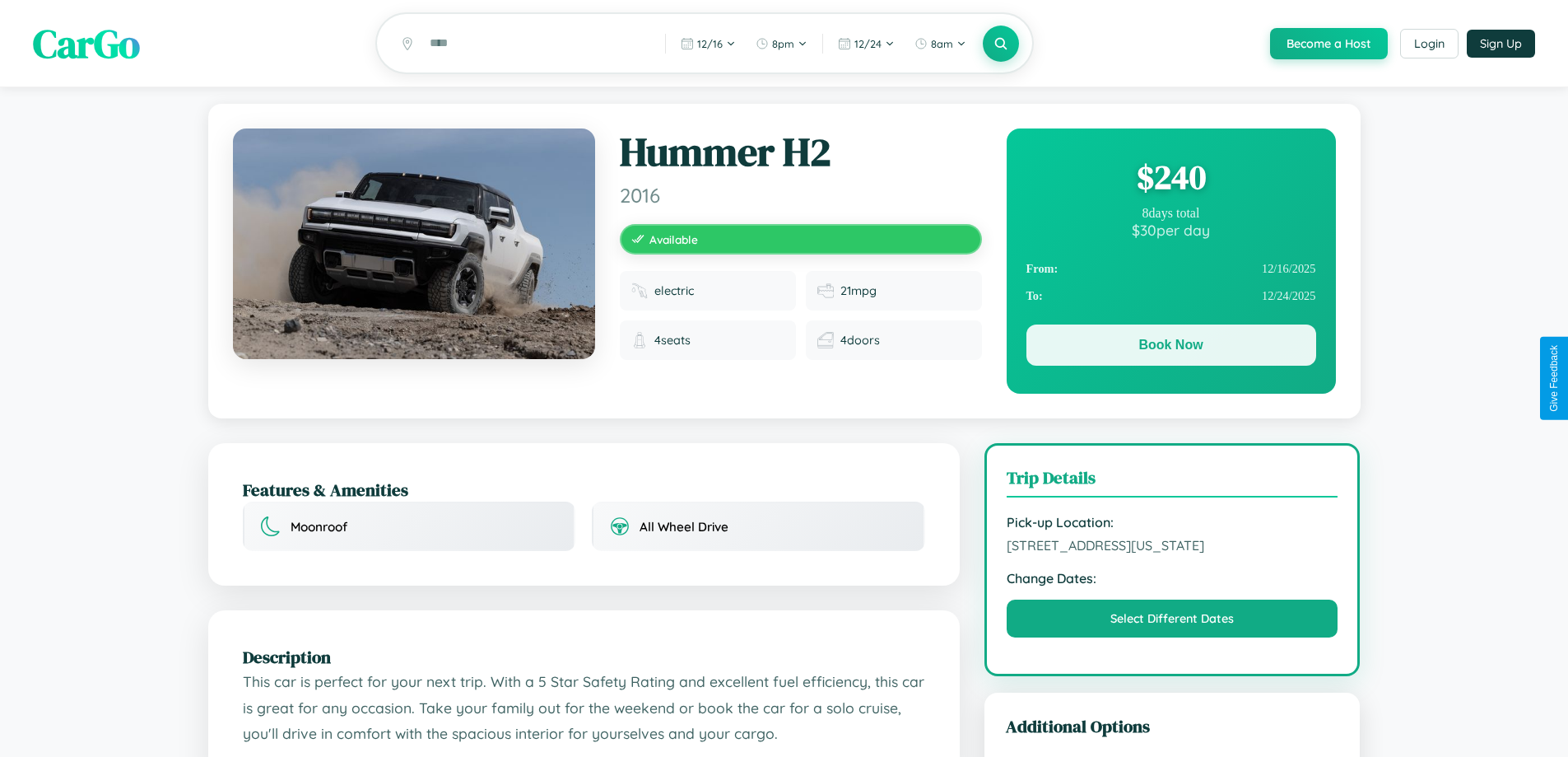
click at [1171, 347] on button "Book Now" at bounding box center [1171, 346] width 290 height 42
